Goal: Transaction & Acquisition: Purchase product/service

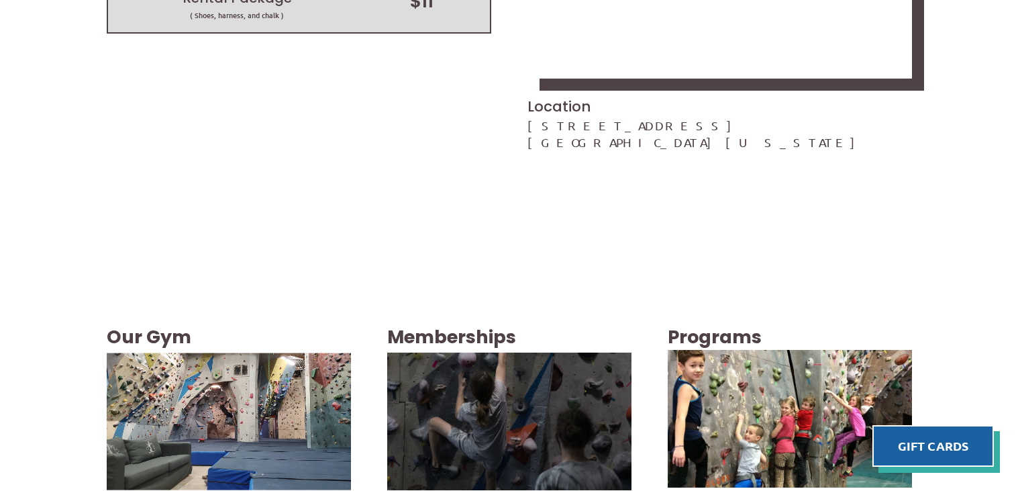
scroll to position [2167, 0]
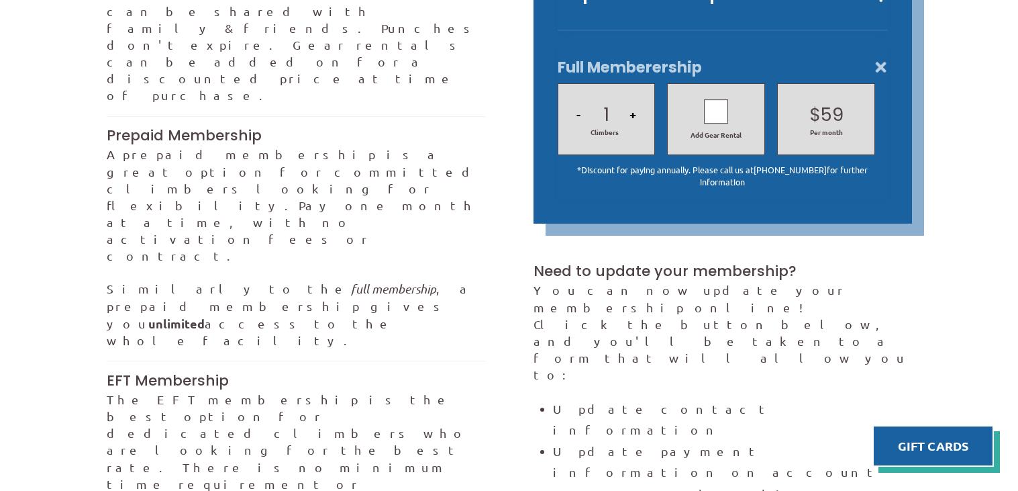
scroll to position [639, 0]
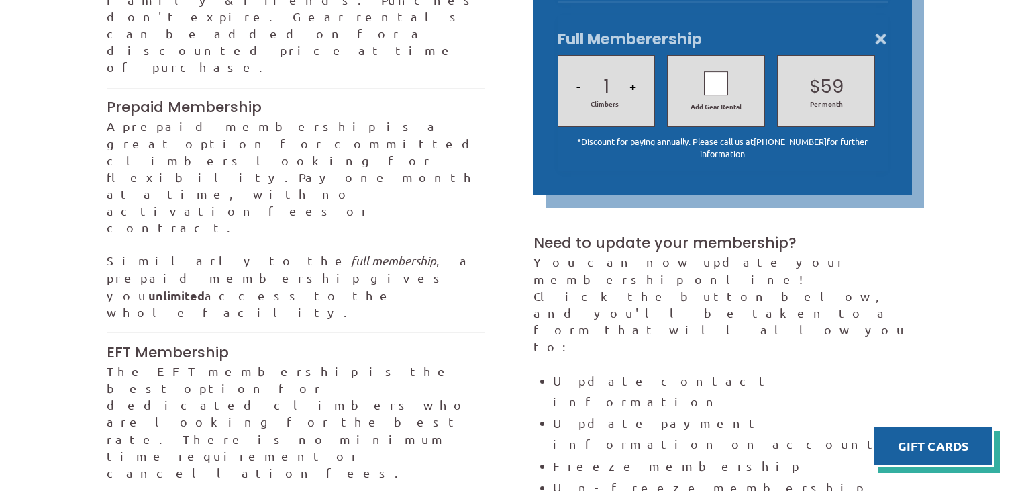
click at [723, 71] on div at bounding box center [716, 83] width 24 height 24
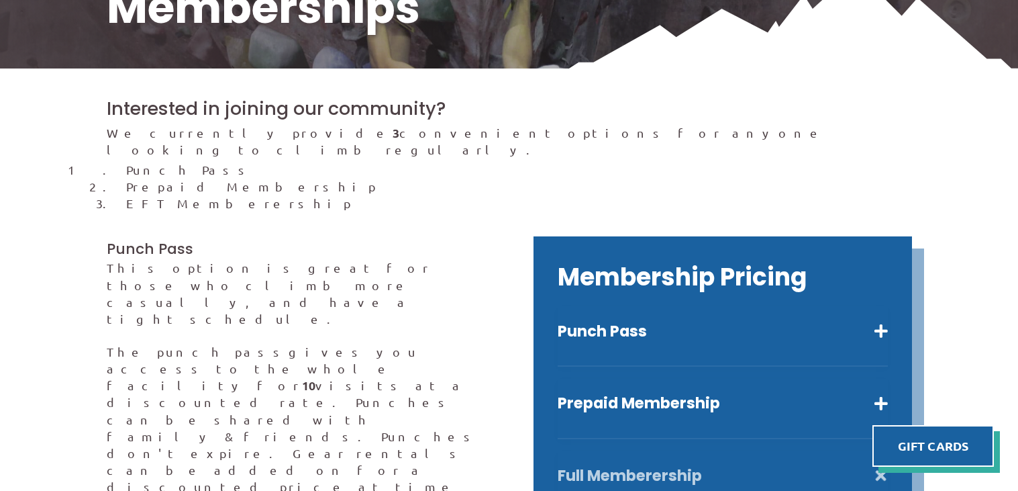
scroll to position [307, 0]
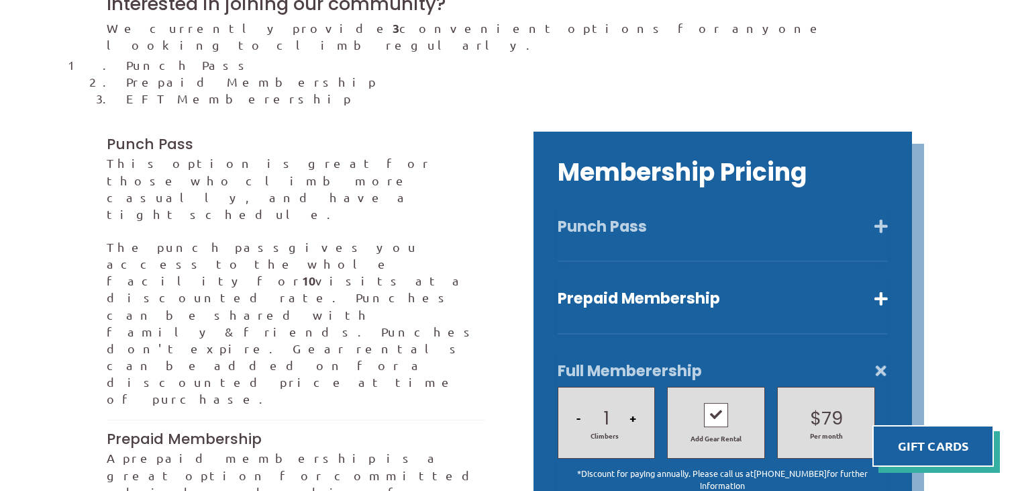
click at [655, 217] on button "Punch Pass" at bounding box center [723, 226] width 330 height 19
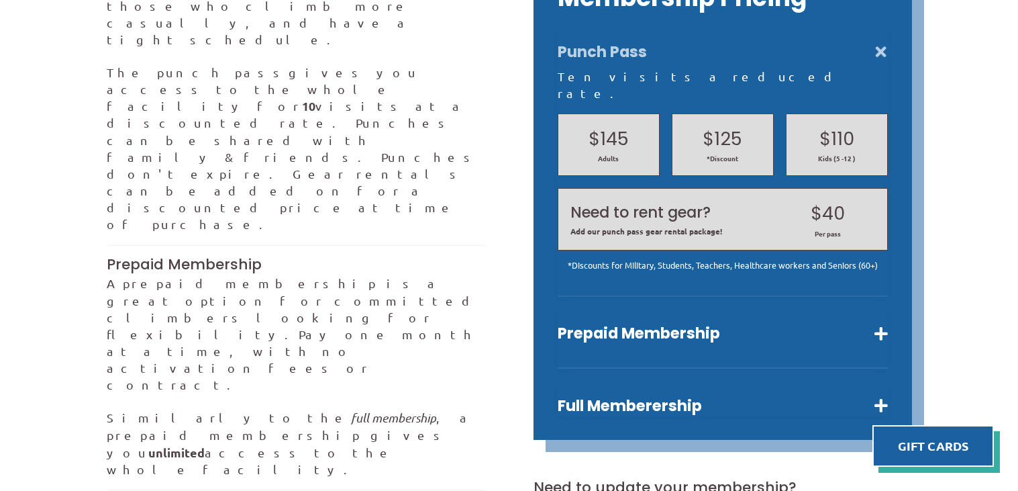
scroll to position [483, 0]
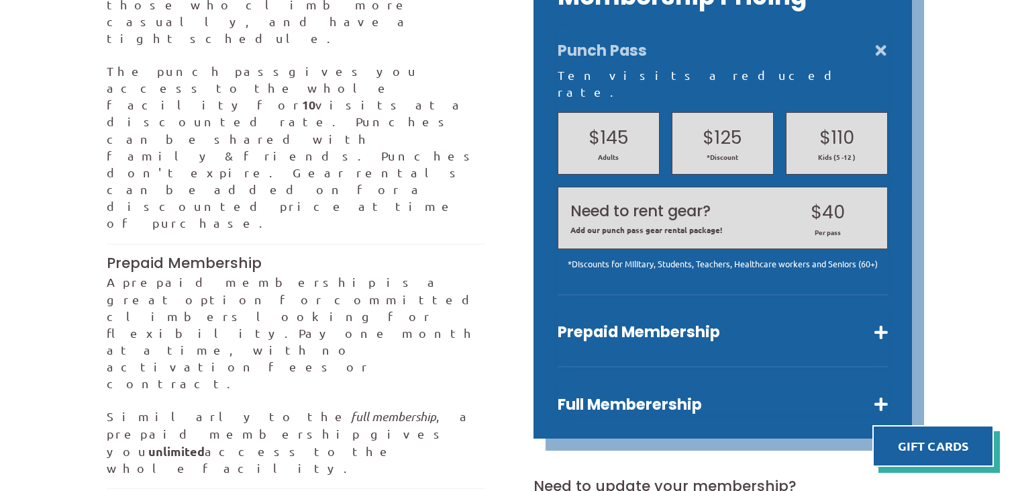
click at [618, 310] on div "Prepaid Membership Unlimited visits for one month. $80 Adults $64 Kids (5 -12 )…" at bounding box center [723, 337] width 330 height 60
click at [615, 322] on button "Prepaid Membership" at bounding box center [723, 331] width 330 height 19
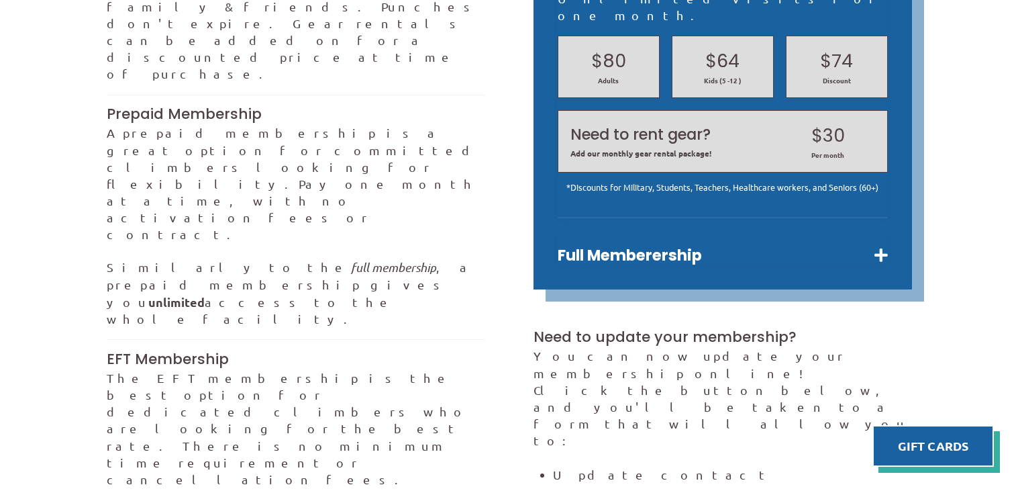
scroll to position [633, 0]
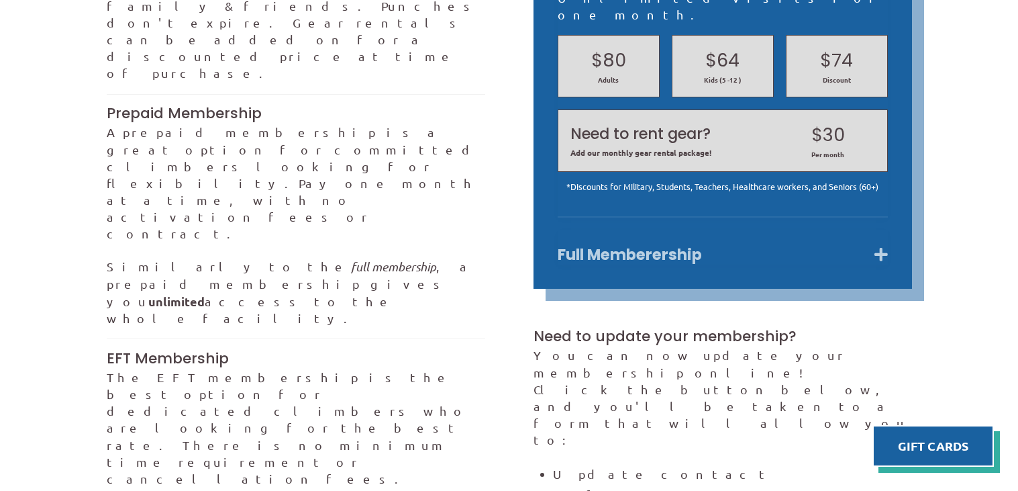
click at [593, 245] on button "Full Memberership" at bounding box center [723, 254] width 330 height 19
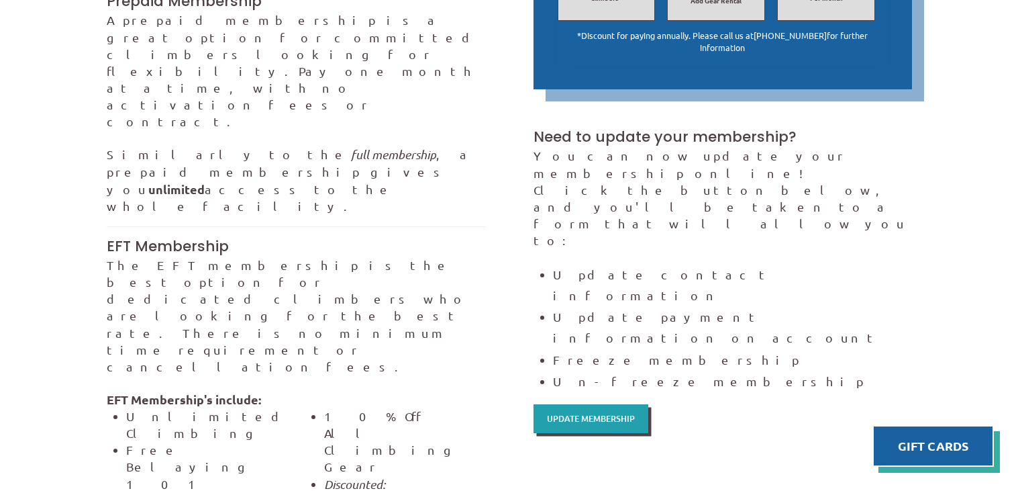
scroll to position [615, 0]
